Goal: Task Accomplishment & Management: Use online tool/utility

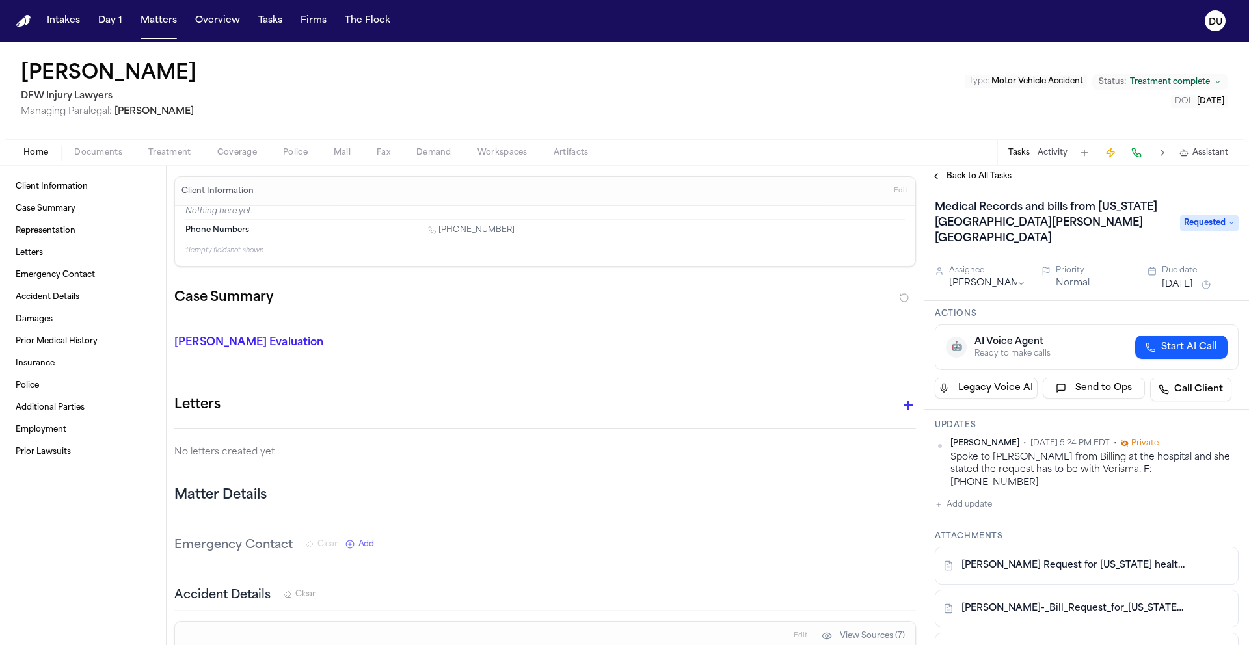
scroll to position [122, 0]
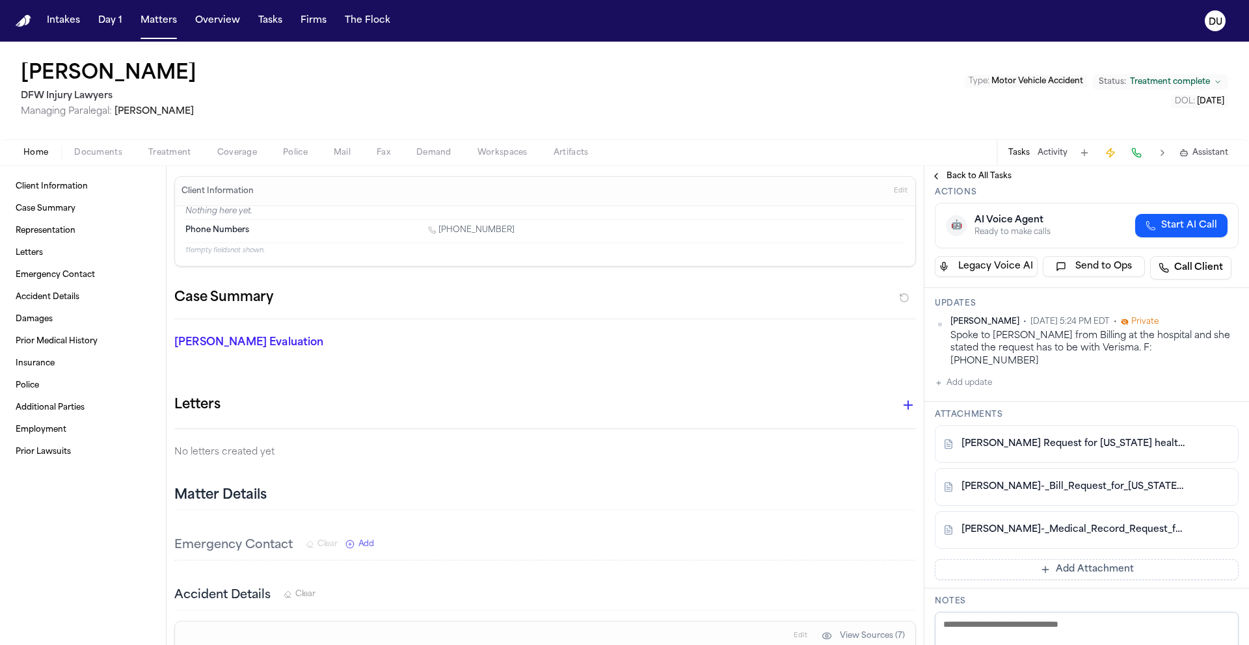
click at [25, 21] on img "Home" at bounding box center [24, 21] width 16 height 12
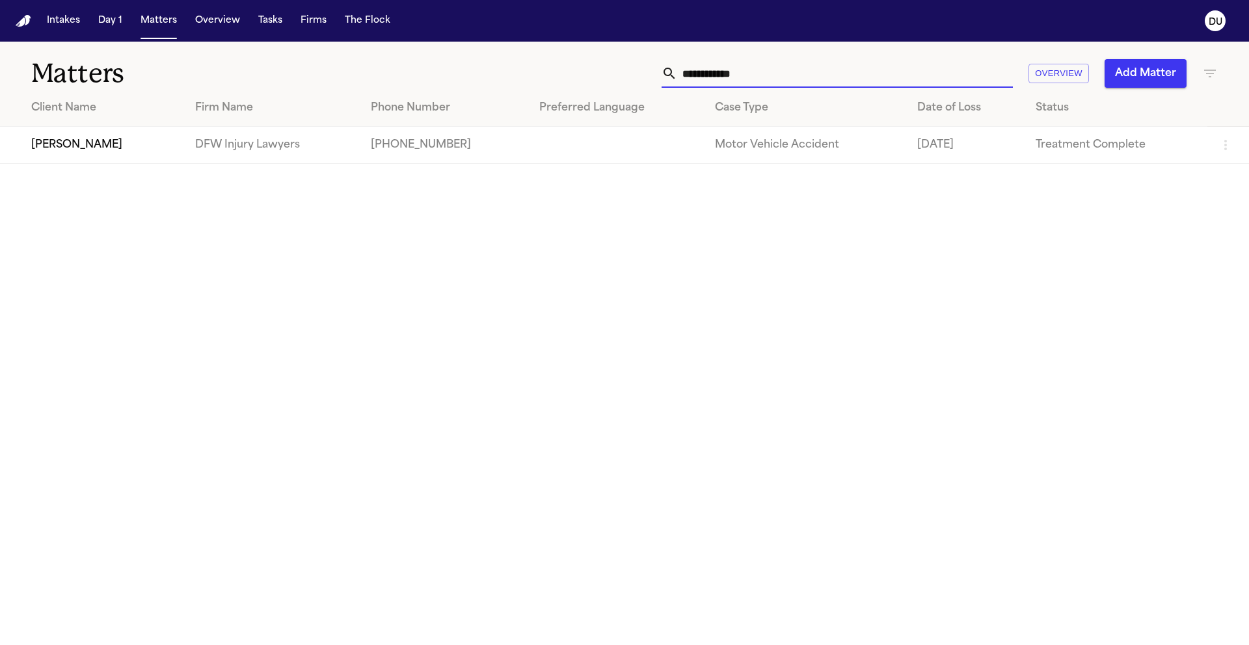
drag, startPoint x: 718, startPoint y: 79, endPoint x: 651, endPoint y: 81, distance: 67.7
click at [651, 81] on div "**********" at bounding box center [797, 73] width 841 height 29
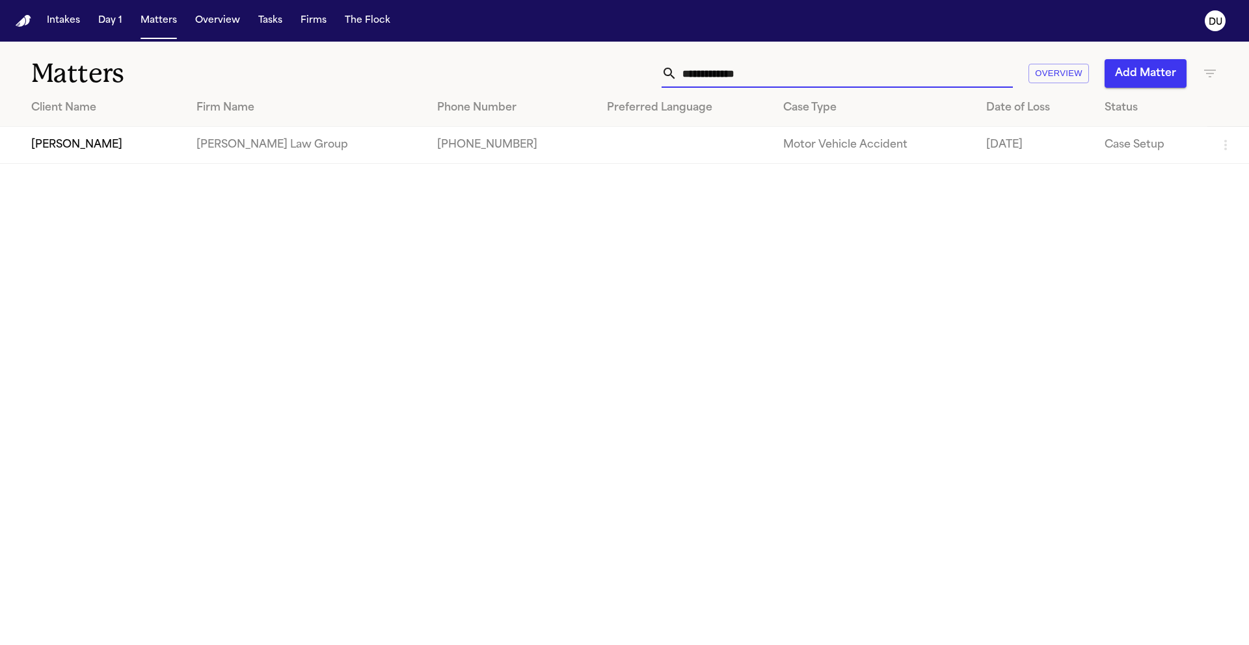
type input "**********"
click at [427, 152] on td "[PHONE_NUMBER]" at bounding box center [511, 145] width 169 height 37
click at [597, 155] on td at bounding box center [685, 145] width 177 height 37
click at [105, 147] on td "[PERSON_NAME]" at bounding box center [93, 145] width 186 height 37
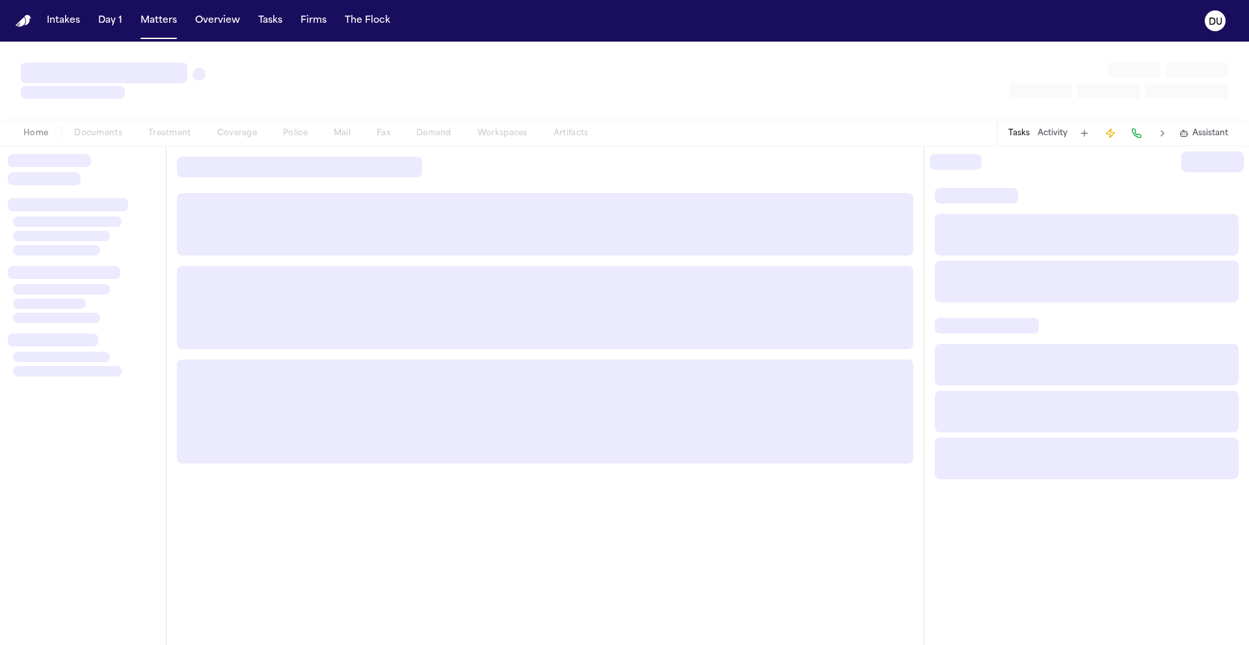
click at [105, 147] on div "Home Documents Treatment Coverage Police Mail Fax Demand Workspaces Artifacts T…" at bounding box center [624, 344] width 1249 height 604
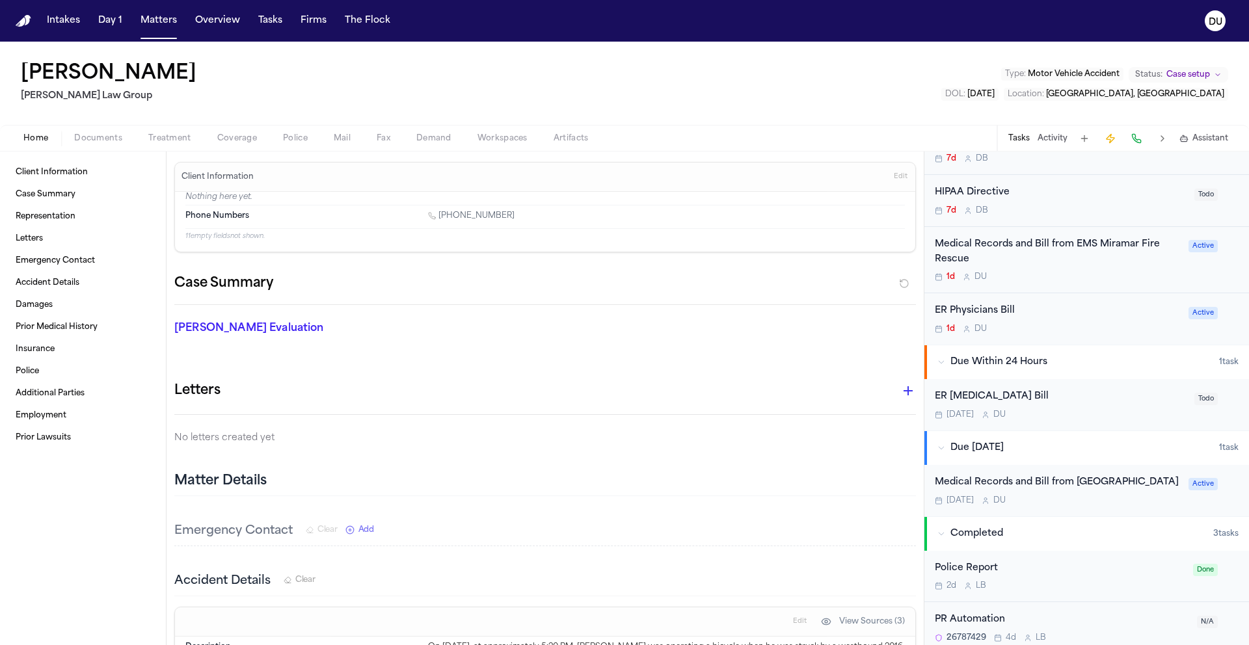
scroll to position [4908, 0]
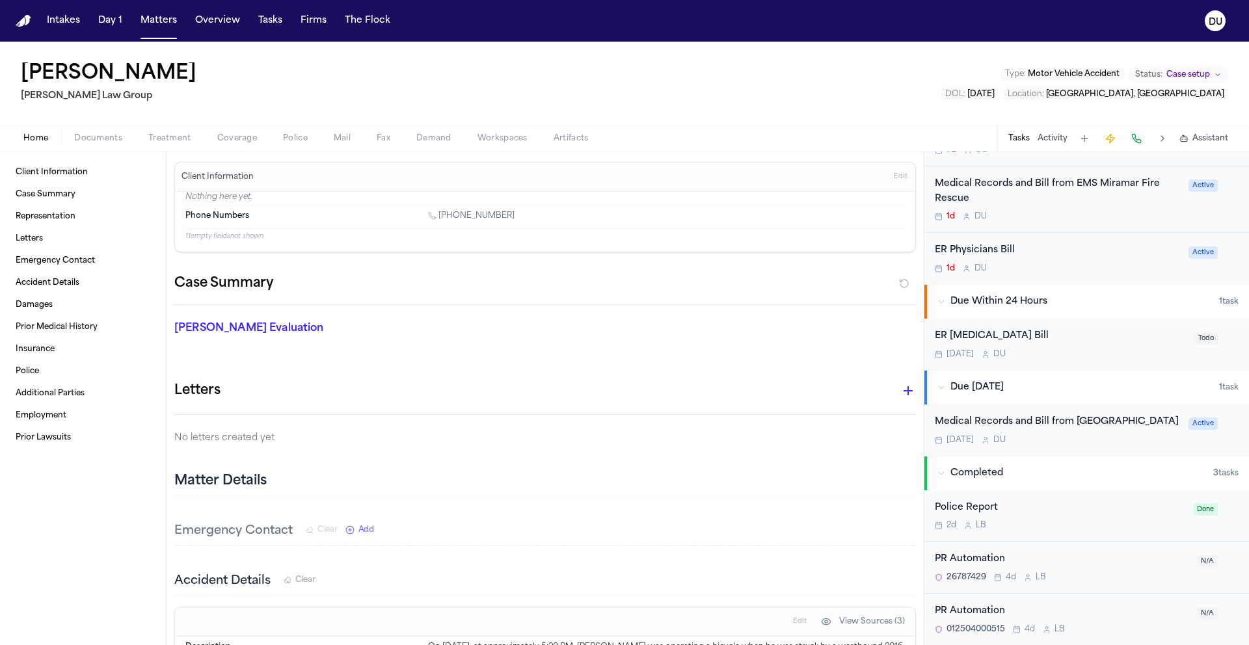
click at [996, 329] on div "ER [MEDICAL_DATA] Bill" at bounding box center [1061, 336] width 252 height 15
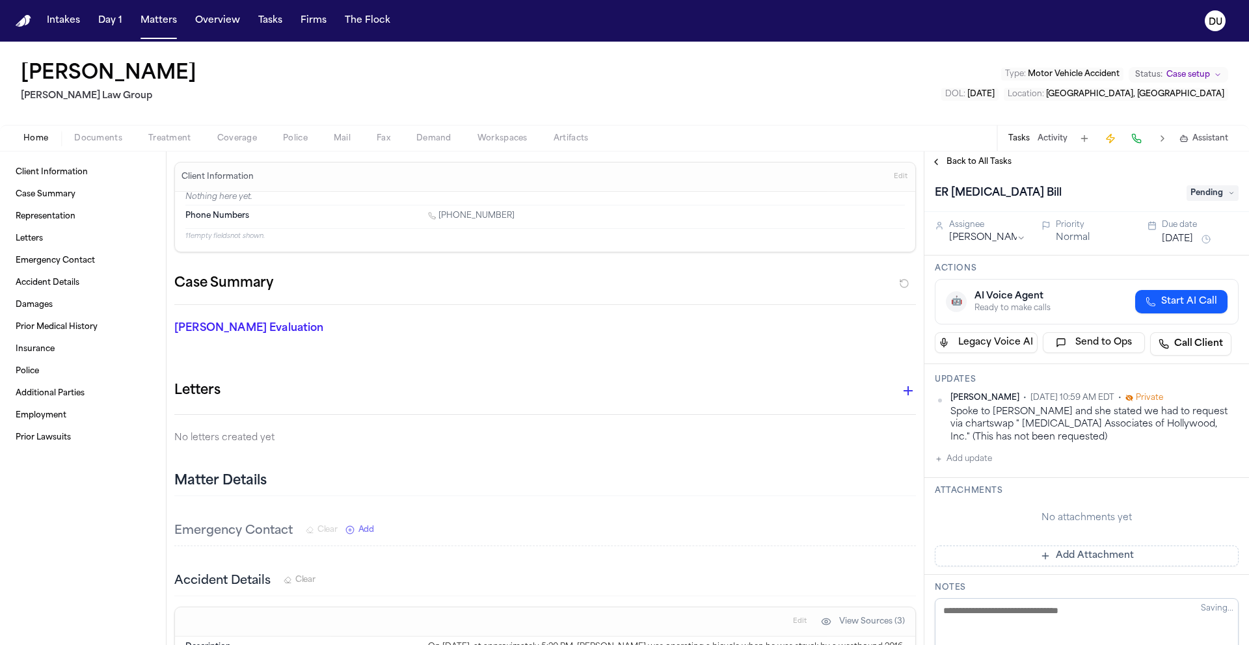
click at [1204, 198] on span "Pending" at bounding box center [1213, 193] width 52 height 16
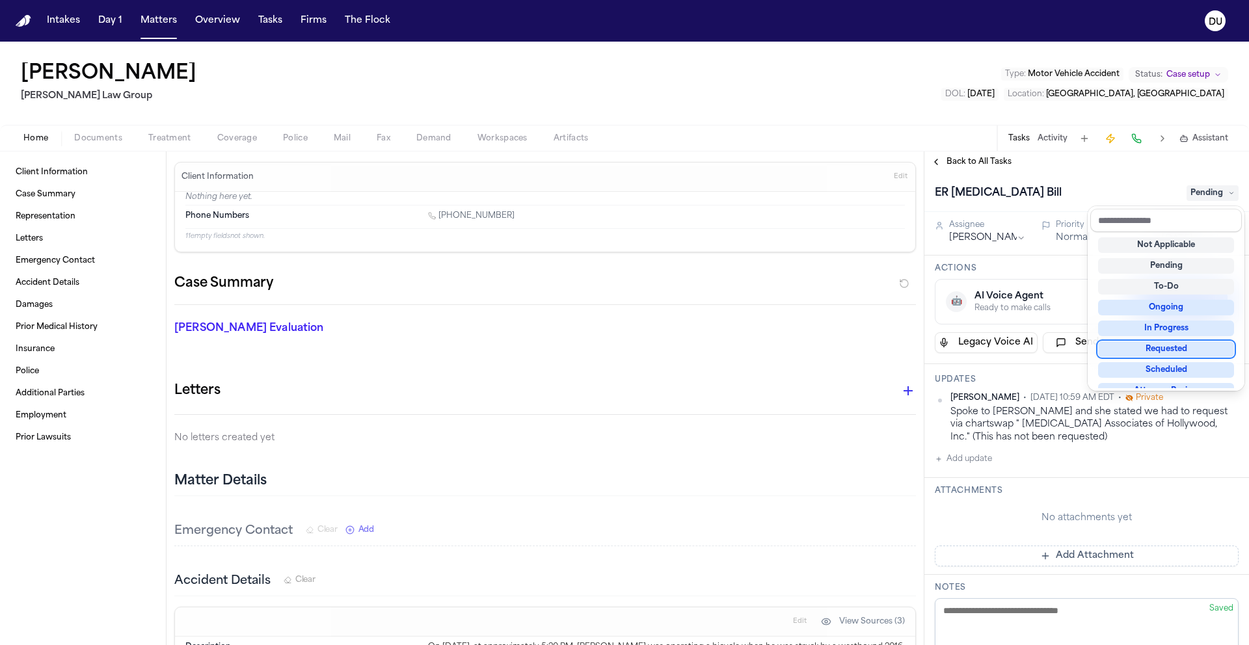
click at [1177, 354] on div "Requested" at bounding box center [1166, 350] width 136 height 16
click at [977, 457] on div "ER [MEDICAL_DATA] Bill Requested Assignee [PERSON_NAME] Priority Normal Due dat…" at bounding box center [1086, 571] width 325 height 798
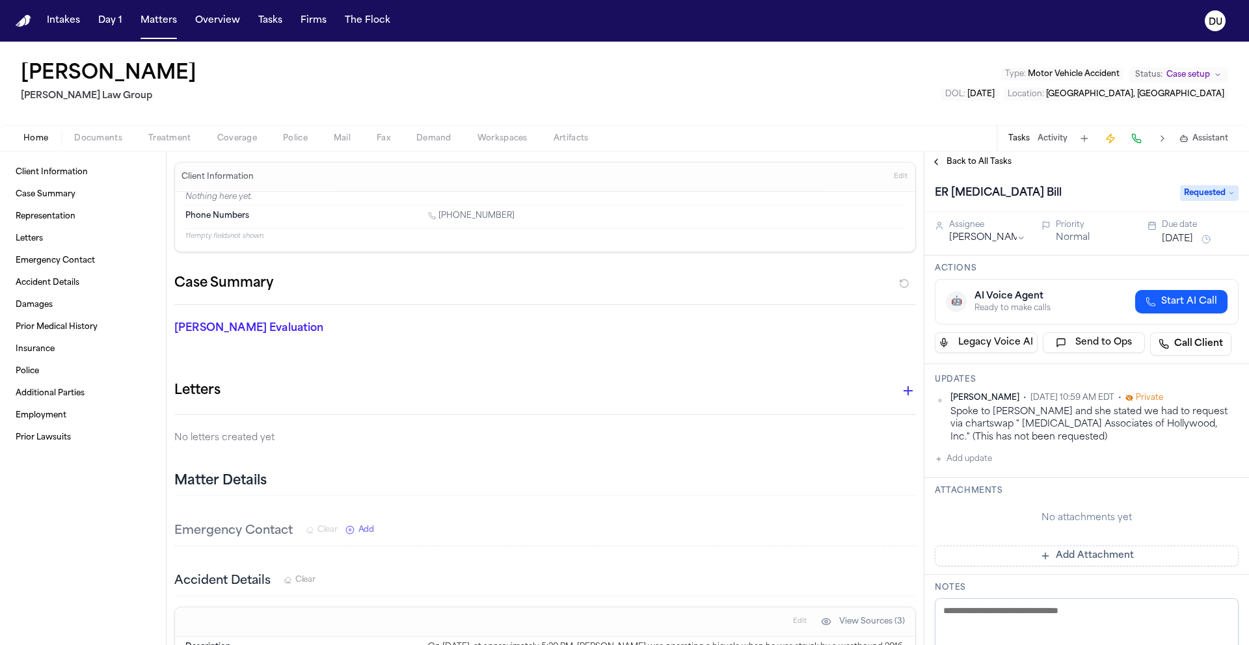
click at [976, 460] on button "Add update" at bounding box center [963, 459] width 57 height 16
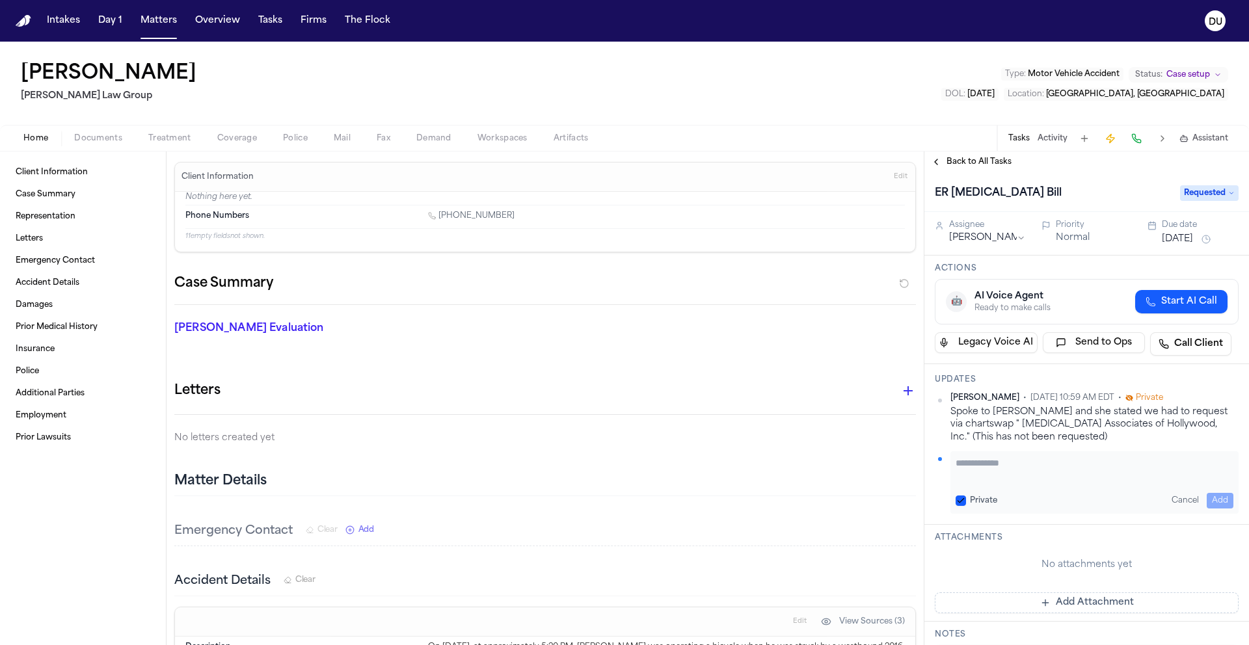
click at [1034, 479] on textarea "Add your update" at bounding box center [1095, 470] width 278 height 26
type textarea "**********"
click at [1209, 497] on button "Add" at bounding box center [1220, 501] width 27 height 16
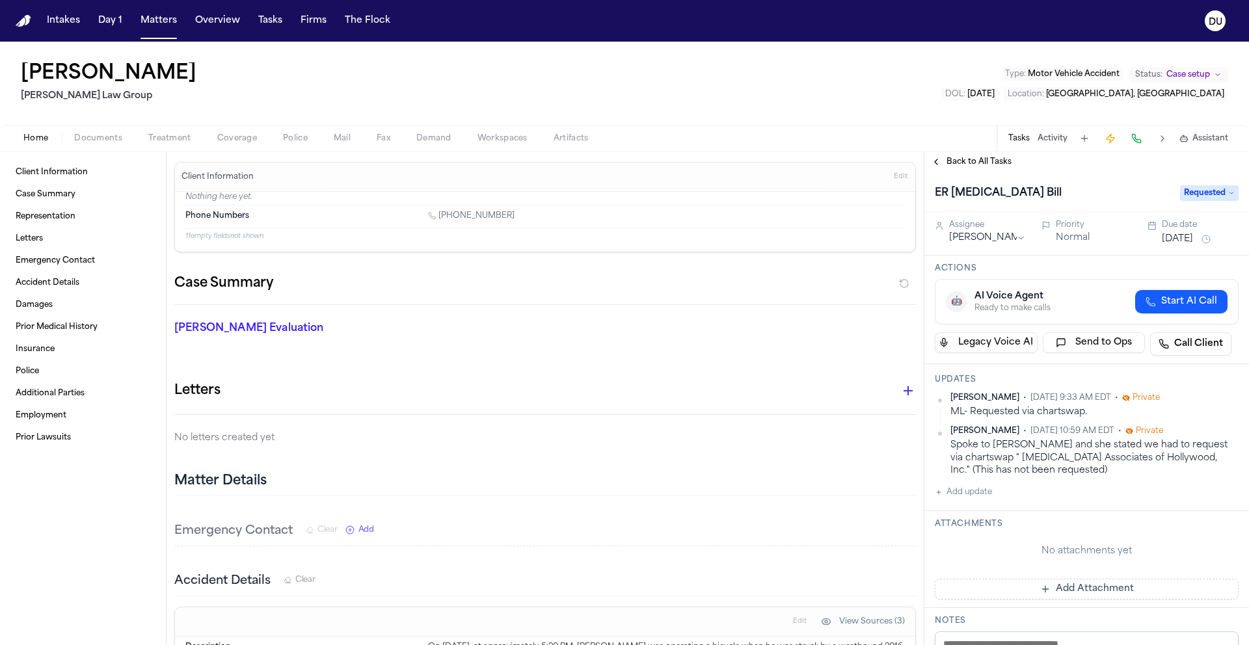
click at [1183, 236] on button "[DATE]" at bounding box center [1177, 239] width 31 height 13
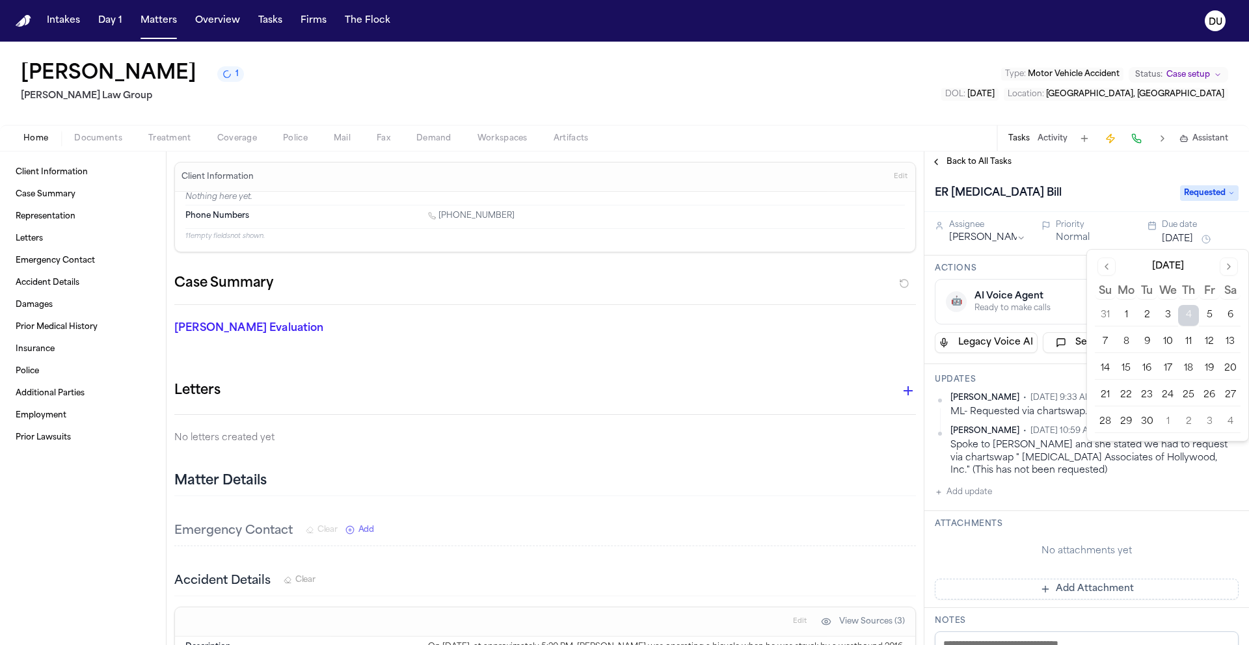
click at [1193, 342] on button "11" at bounding box center [1188, 342] width 21 height 21
click at [1166, 500] on div "[PERSON_NAME] • [DATE] 9:33 AM EDT • Private ML- Requested via chartswap. [PERS…" at bounding box center [1087, 446] width 304 height 107
